Goal: Transaction & Acquisition: Purchase product/service

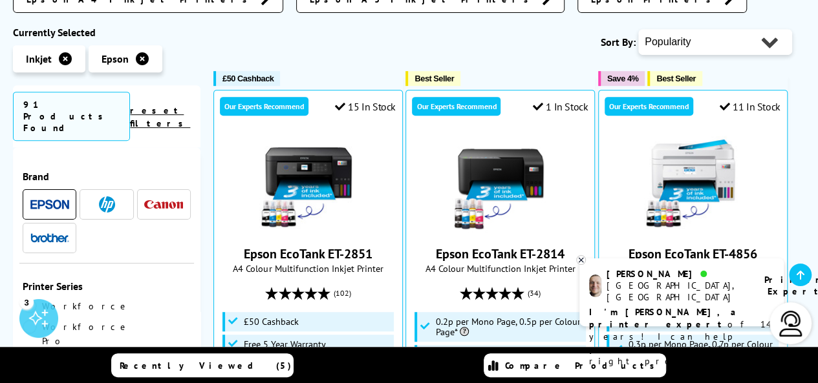
scroll to position [310, 0]
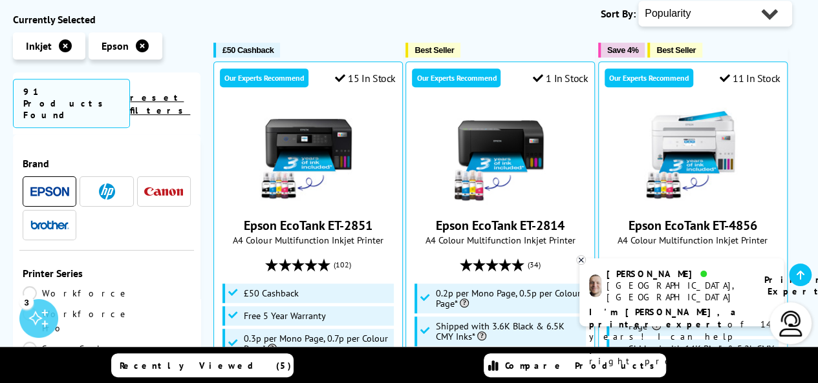
click at [107, 363] on link "EcoTank" at bounding box center [65, 370] width 84 height 14
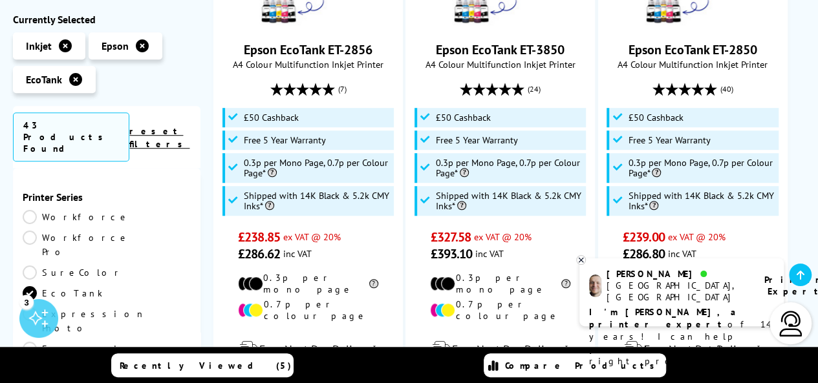
scroll to position [198, 0]
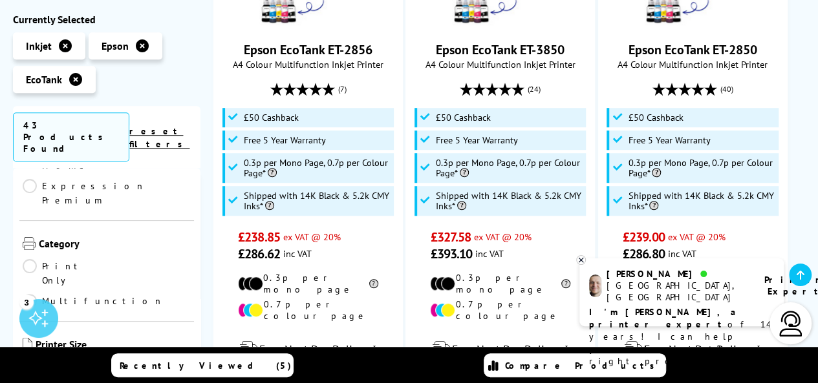
click at [30, 360] on link "A3" at bounding box center [65, 367] width 84 height 14
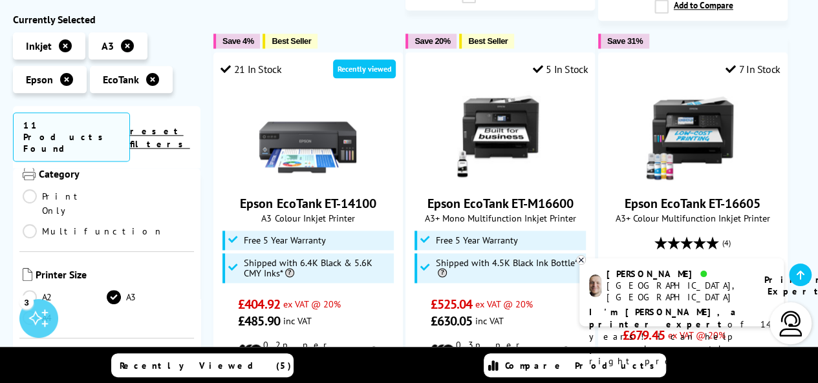
scroll to position [802, 0]
